Goal: Use online tool/utility: Utilize a website feature to perform a specific function

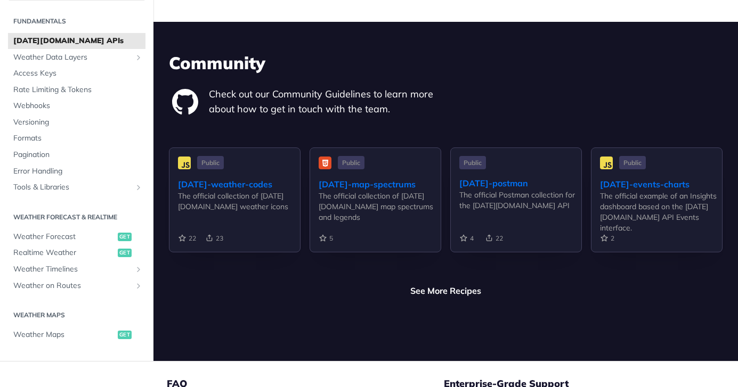
scroll to position [2456, 0]
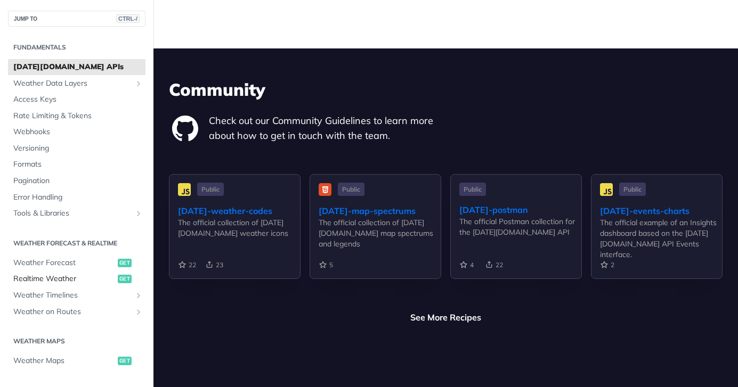
click at [61, 274] on span "Realtime Weather" at bounding box center [64, 279] width 102 height 11
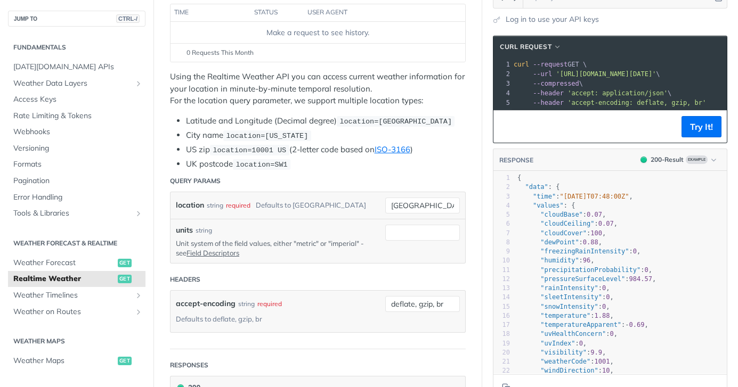
scroll to position [177, 0]
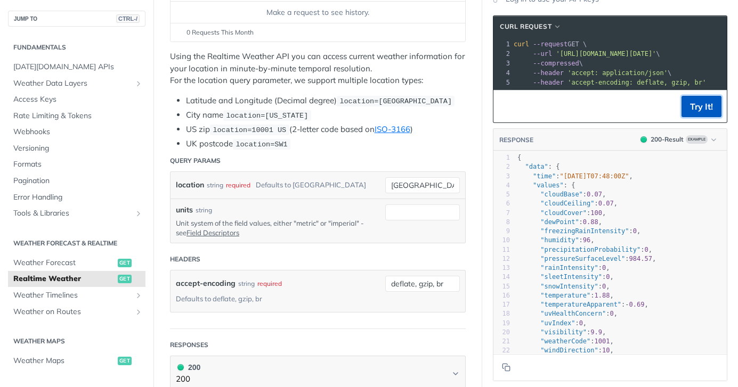
click at [688, 114] on button "Try It!" at bounding box center [702, 106] width 40 height 21
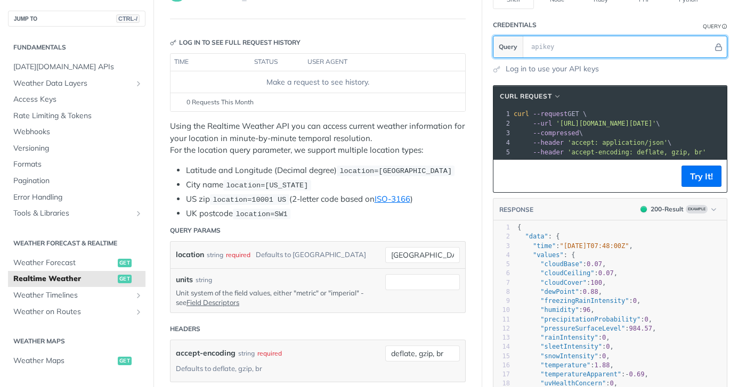
scroll to position [73, 0]
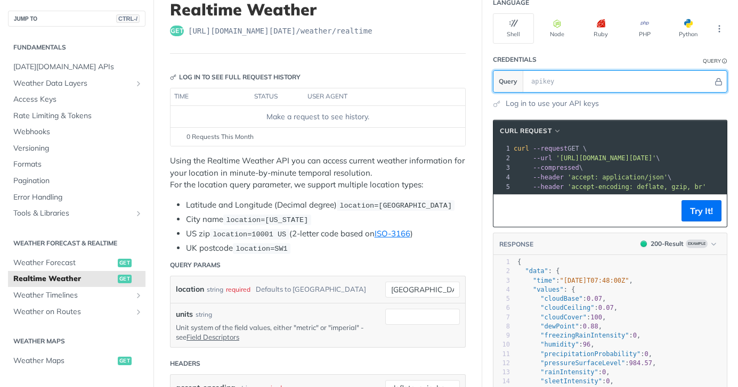
click at [559, 79] on input "text" at bounding box center [619, 81] width 187 height 21
type input "truchtersheim"
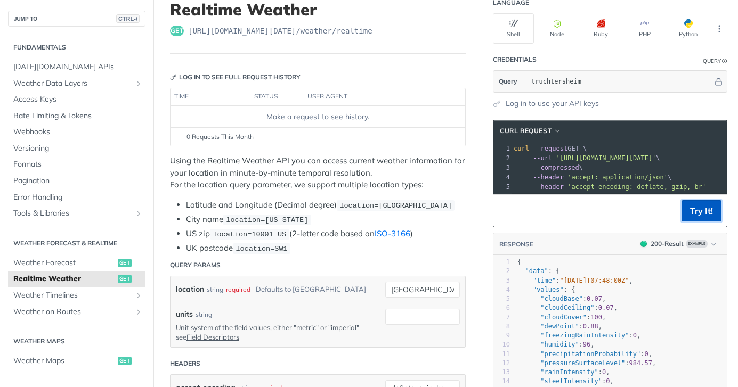
click at [687, 220] on button "Try It!" at bounding box center [702, 210] width 40 height 21
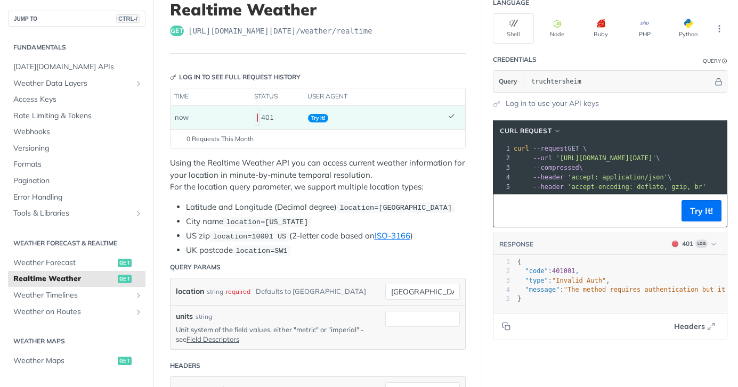
click at [319, 119] on span "Try It!" at bounding box center [318, 118] width 20 height 9
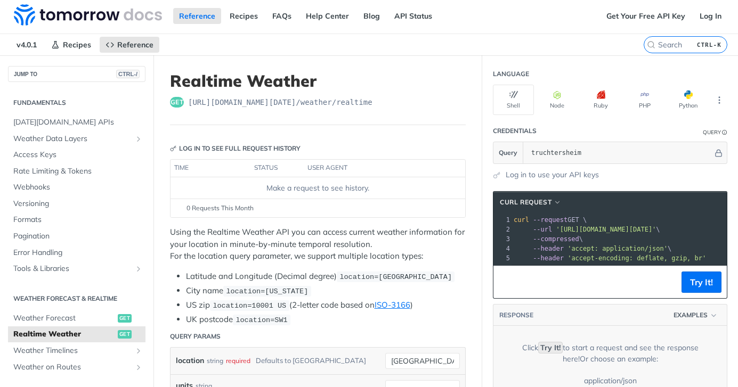
scroll to position [0, 0]
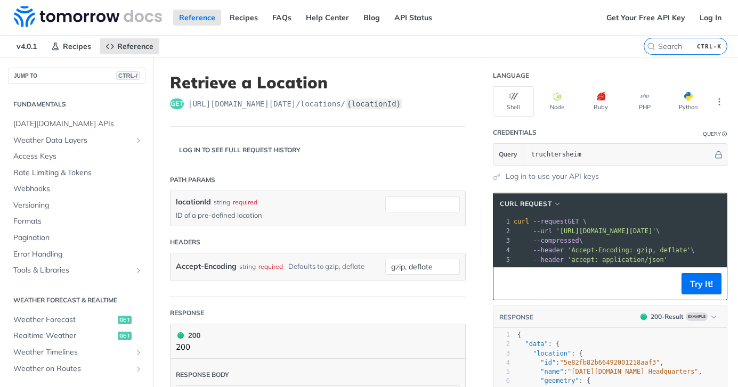
scroll to position [321, 0]
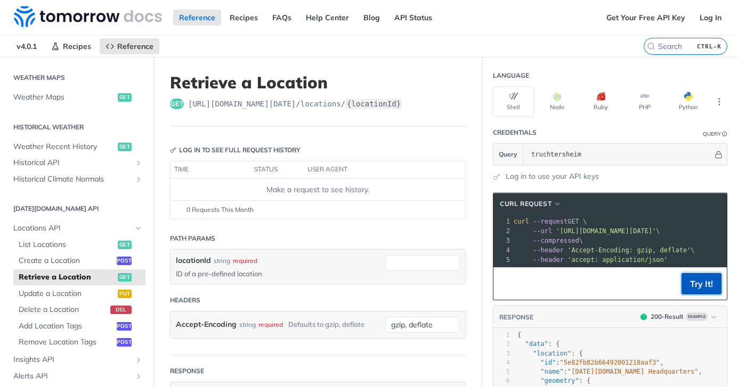
click at [697, 294] on button "Try It!" at bounding box center [702, 283] width 40 height 21
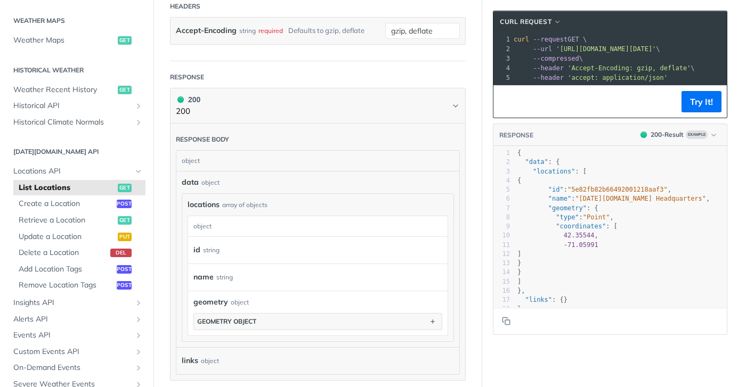
scroll to position [249, 0]
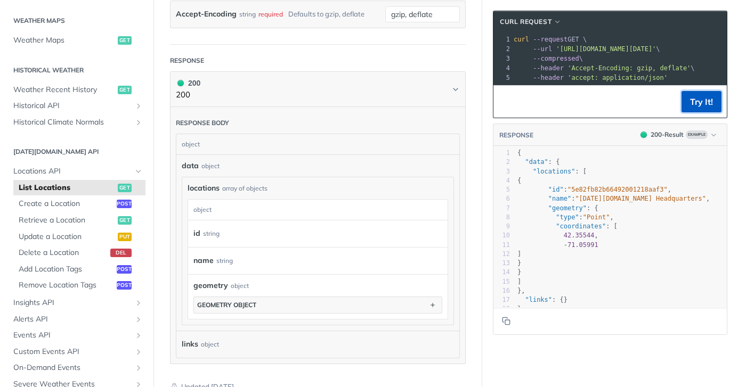
click at [685, 112] on button "Try It!" at bounding box center [702, 101] width 40 height 21
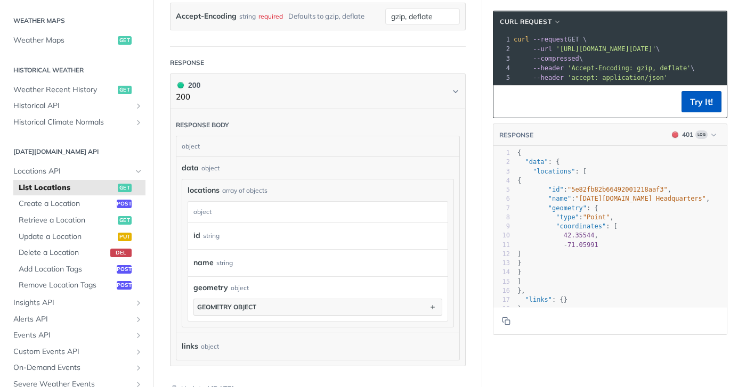
scroll to position [144, 0]
